Goal: Navigation & Orientation: Find specific page/section

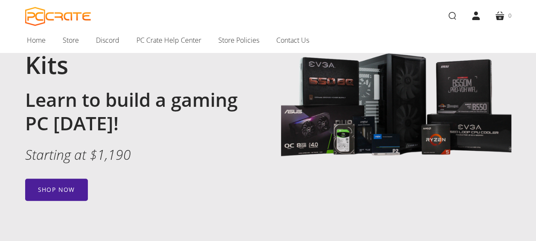
scroll to position [171, 0]
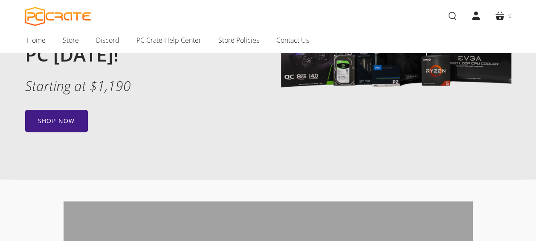
click at [66, 115] on link "Shop now" at bounding box center [56, 121] width 63 height 22
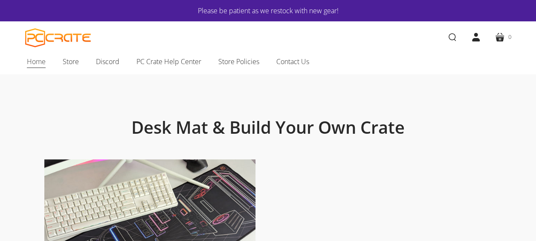
click at [41, 61] on span "Home" at bounding box center [36, 61] width 19 height 11
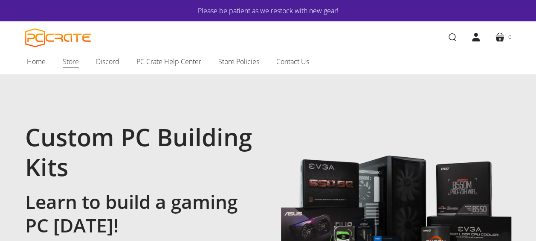
click at [73, 60] on span "Store" at bounding box center [71, 61] width 16 height 11
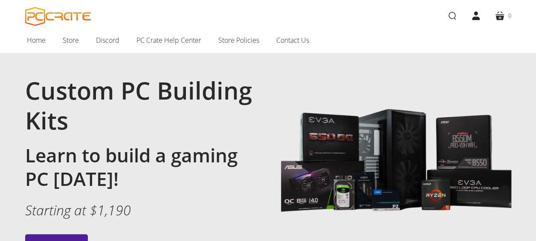
scroll to position [128, 0]
